Goal: Information Seeking & Learning: Learn about a topic

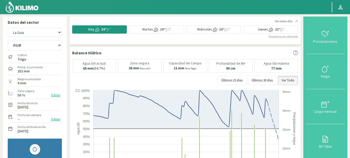
select select "1950: Object"
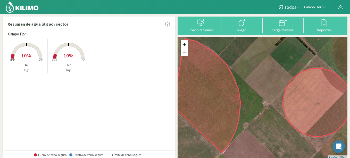
click at [31, 11] on img at bounding box center [22, 7] width 34 height 12
click at [316, 4] on button "Campo Flor" at bounding box center [316, 7] width 28 height 11
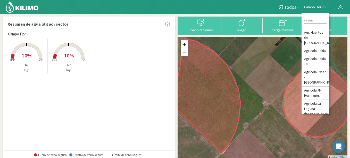
type input "a"
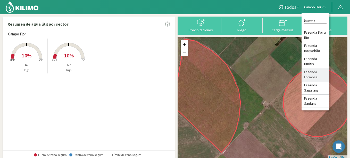
type input "fazenda"
click at [316, 73] on li "Fazenda Formosa" at bounding box center [316, 74] width 28 height 13
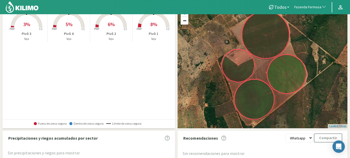
scroll to position [61, 0]
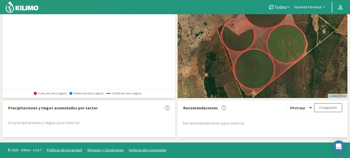
drag, startPoint x: 9, startPoint y: 109, endPoint x: 110, endPoint y: 108, distance: 101.7
click at [110, 108] on div "Precipitaciones y riegos acumulados por sector" at bounding box center [90, 107] width 170 height 9
click at [96, 114] on div "Sin precipitaciones y riegos para mostrar" at bounding box center [90, 122] width 170 height 21
drag, startPoint x: 182, startPoint y: 109, endPoint x: 219, endPoint y: 110, distance: 36.4
click at [219, 110] on div "Recomendaciones" at bounding box center [203, 107] width 46 height 9
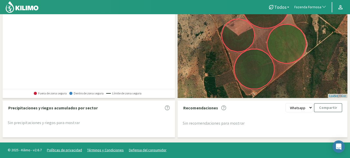
click at [200, 116] on div "Sin recomendaciones para mostrar" at bounding box center [263, 123] width 167 height 22
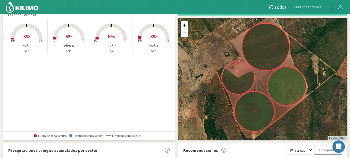
scroll to position [0, 0]
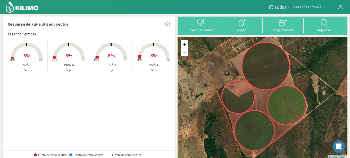
click at [29, 53] on span "3%" at bounding box center [26, 55] width 7 height 6
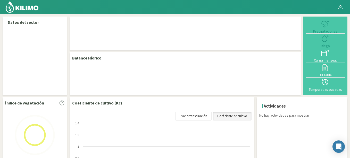
select select "107: Object"
select select "2: Object"
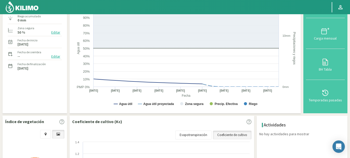
scroll to position [31, 0]
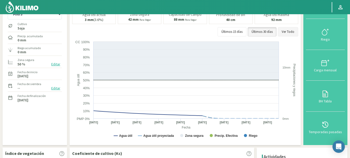
click at [287, 33] on button "Ver Todo" at bounding box center [288, 31] width 20 height 9
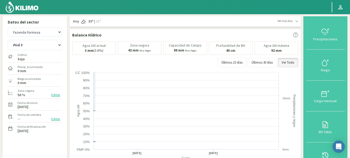
scroll to position [0, 0]
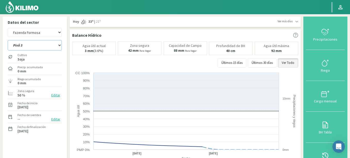
drag, startPoint x: 38, startPoint y: 43, endPoint x: 16, endPoint y: 46, distance: 21.6
click at [16, 46] on select "Pivô 1 Pivô 2 Pivô 3 Pivô 4" at bounding box center [35, 45] width 54 height 10
drag, startPoint x: 33, startPoint y: 46, endPoint x: 4, endPoint y: 96, distance: 57.4
click at [4, 96] on div "Datos del sector Agr. Huertos de Chocalan Agrícola Bakia Agrícola Bakia - IC Ag…" at bounding box center [35, 96] width 65 height 159
click at [38, 40] on div "Pivô 1 Pivô 2 Pivô 3 Pivô 4" at bounding box center [35, 44] width 54 height 13
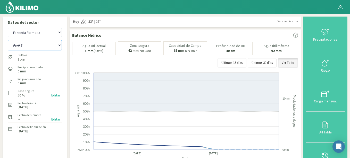
click at [36, 43] on select "Pivô 1 Pivô 2 Pivô 3 Pivô 4" at bounding box center [35, 45] width 54 height 10
drag, startPoint x: 36, startPoint y: 43, endPoint x: 68, endPoint y: 45, distance: 32.1
click at [58, 118] on button "Editar" at bounding box center [56, 119] width 12 height 6
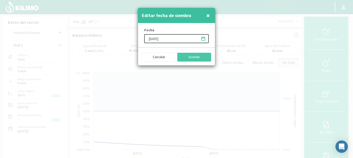
click at [203, 37] on icon at bounding box center [203, 39] width 4 height 4
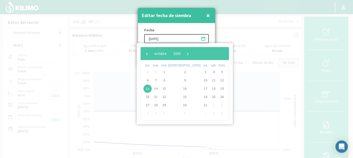
click at [203, 37] on icon at bounding box center [203, 39] width 4 height 4
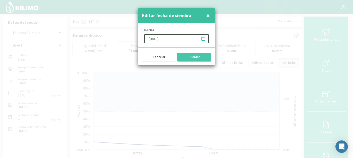
click at [209, 16] on span "×" at bounding box center [208, 15] width 4 height 9
